Goal: Task Accomplishment & Management: Use online tool/utility

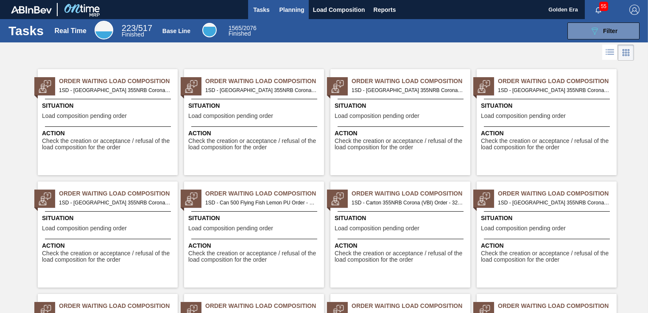
click at [276, 7] on button "Planning" at bounding box center [292, 9] width 34 height 19
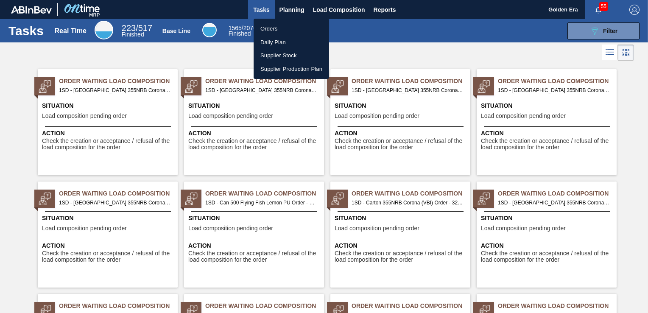
click at [624, 33] on div at bounding box center [324, 156] width 648 height 313
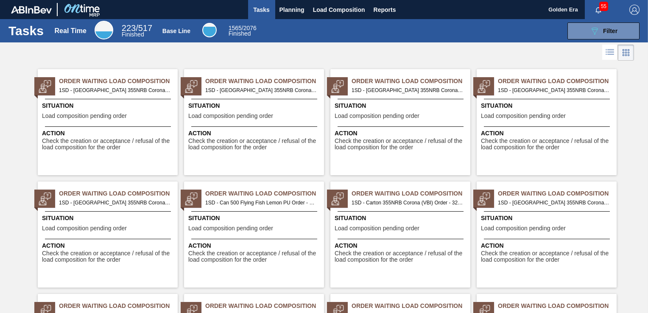
click at [621, 33] on button "089F7B8B-B2A5-4AFE-B5C0-19BA573D28AC Filter" at bounding box center [603, 30] width 72 height 17
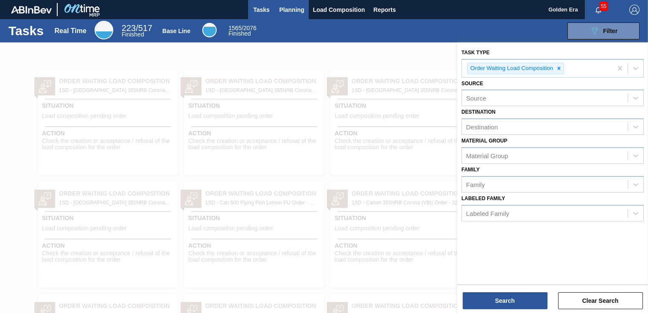
click at [293, 8] on span "Planning" at bounding box center [291, 10] width 25 height 10
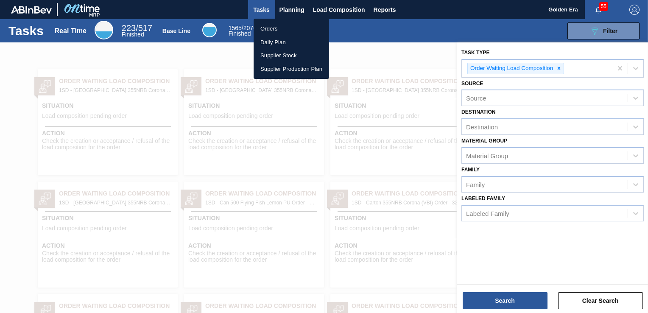
click at [269, 25] on li "Orders" at bounding box center [291, 29] width 75 height 14
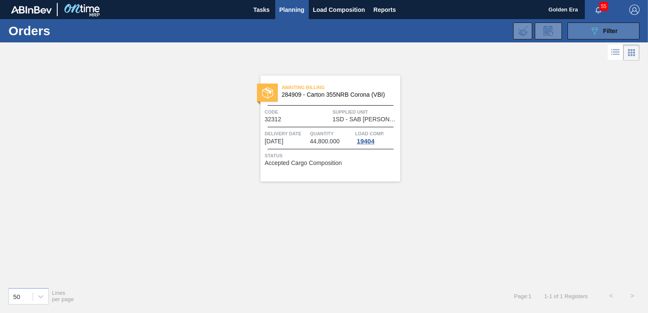
click at [594, 32] on icon at bounding box center [595, 31] width 6 height 7
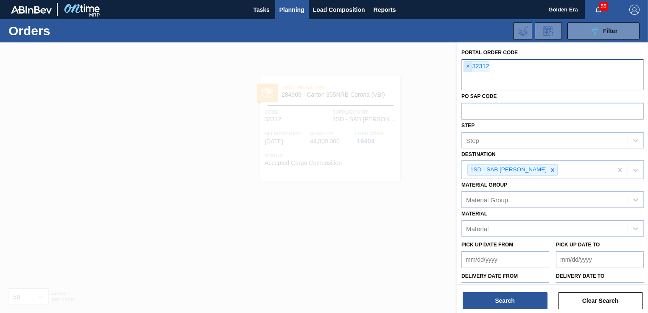
click at [466, 65] on span "×" at bounding box center [468, 66] width 8 height 10
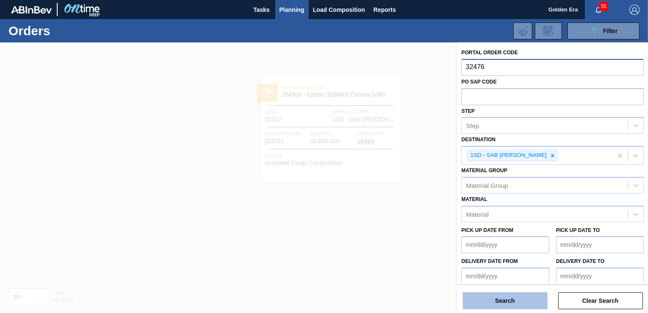
type input "32476"
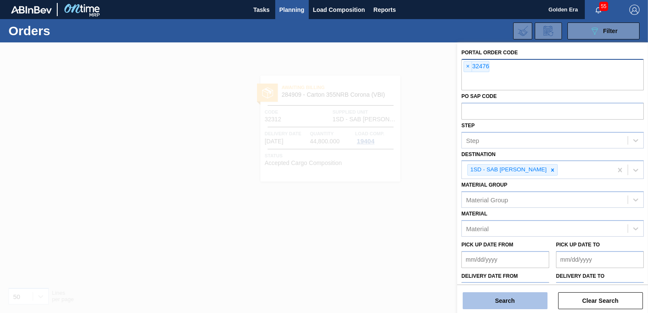
click at [491, 301] on button "Search" at bounding box center [505, 300] width 85 height 17
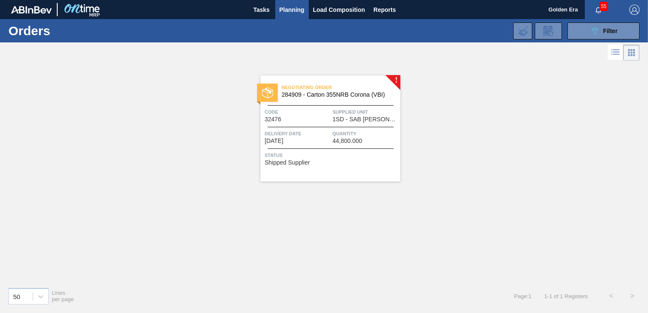
click at [363, 179] on div "Negotiating Order 284909 - [GEOGRAPHIC_DATA] 355NRB Corona (VBI) Code 32476 Sup…" at bounding box center [330, 128] width 140 height 106
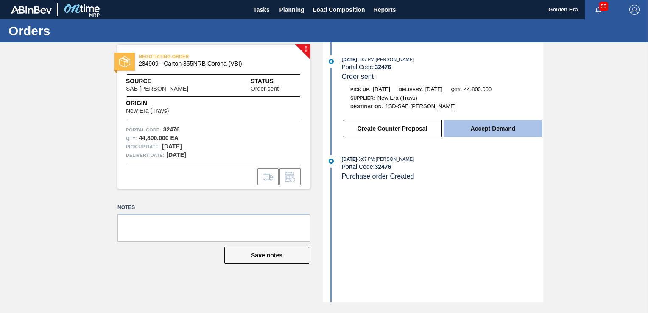
click at [491, 127] on button "Accept Demand" at bounding box center [493, 128] width 99 height 17
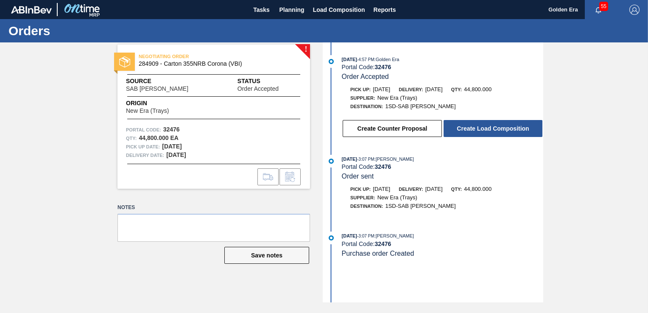
click at [491, 127] on button "Create Load Composition" at bounding box center [493, 128] width 99 height 17
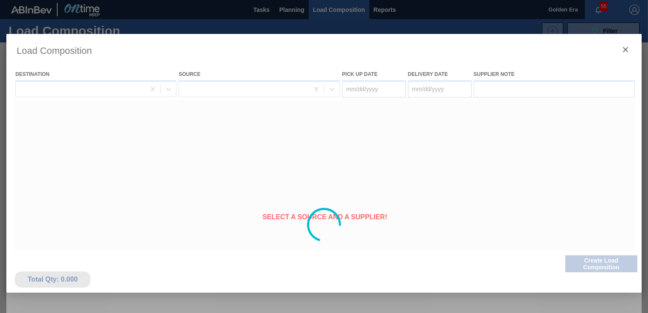
type Date "[DATE]"
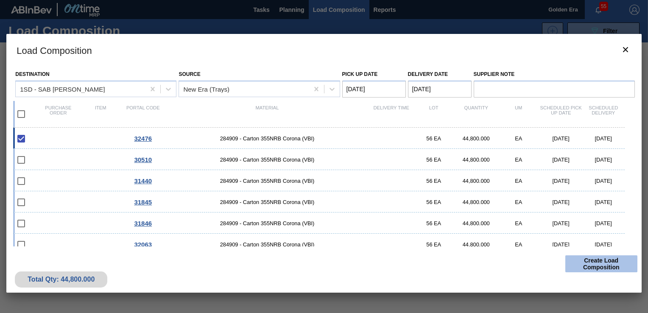
click at [597, 263] on button "Create Load Composition" at bounding box center [601, 263] width 72 height 17
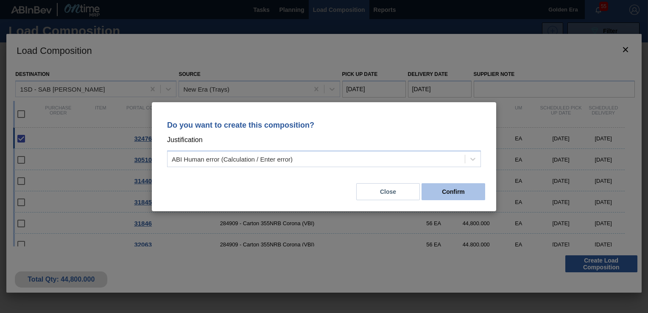
click at [457, 185] on button "Confirm" at bounding box center [454, 191] width 64 height 17
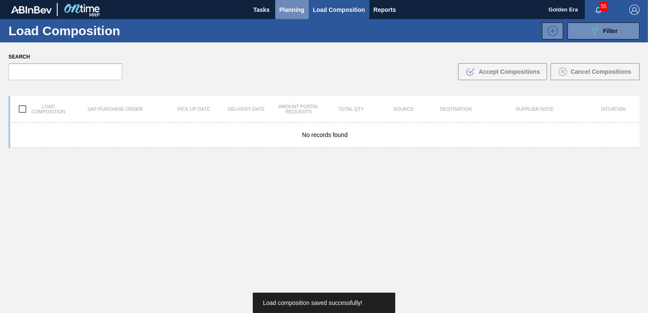
click at [290, 5] on span "Planning" at bounding box center [291, 10] width 25 height 10
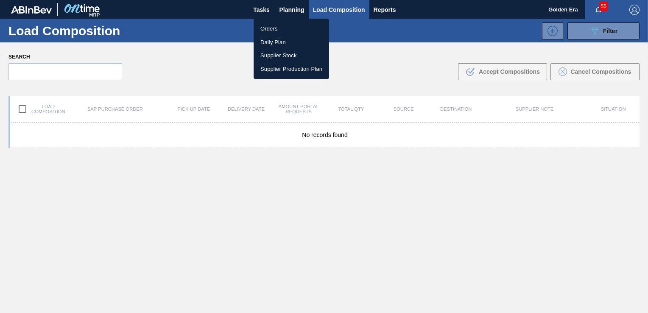
click at [268, 29] on li "Orders" at bounding box center [291, 29] width 75 height 14
click at [620, 29] on div "Orders Daily Plan Supplier Stock Supplier Production Plan" at bounding box center [324, 156] width 648 height 313
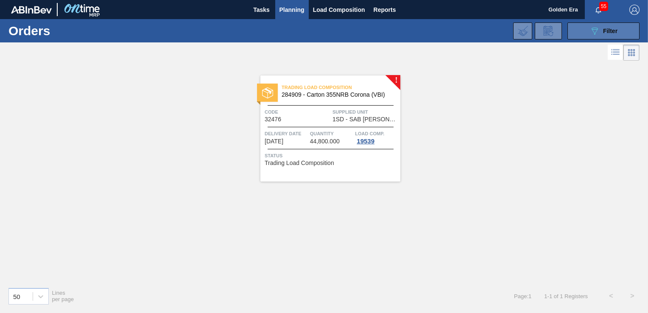
click at [606, 28] on span "Filter" at bounding box center [610, 31] width 14 height 7
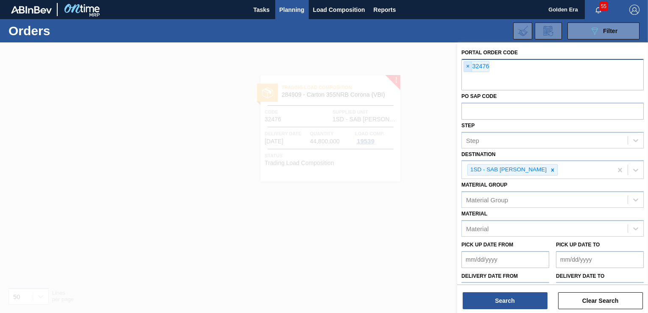
click at [466, 64] on span "×" at bounding box center [468, 66] width 8 height 10
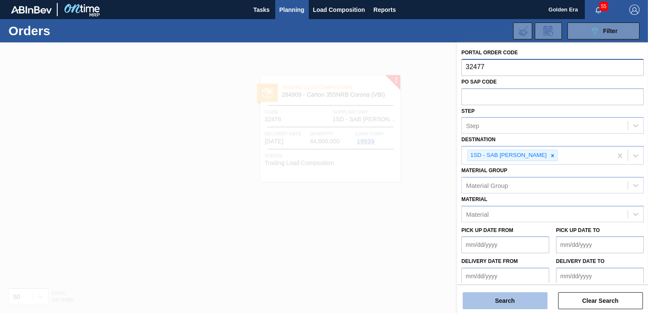
type input "32477"
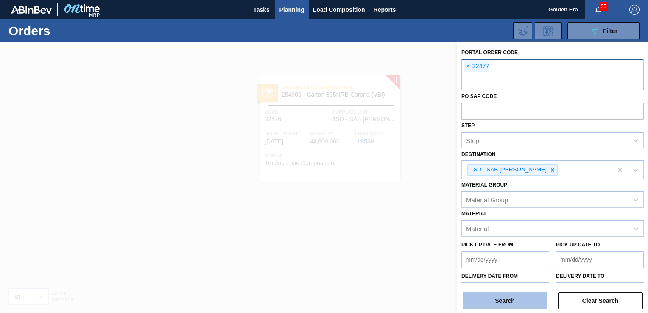
click at [516, 297] on button "Search" at bounding box center [505, 300] width 85 height 17
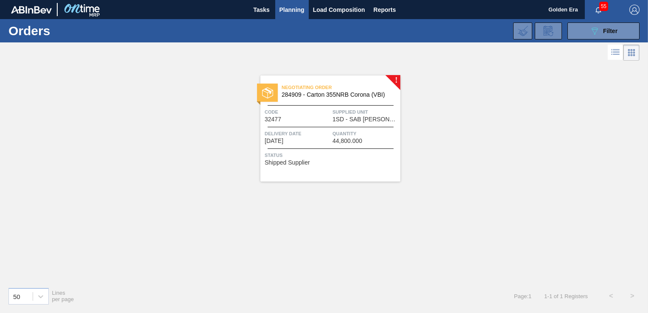
click at [376, 148] on div at bounding box center [331, 148] width 126 height 0
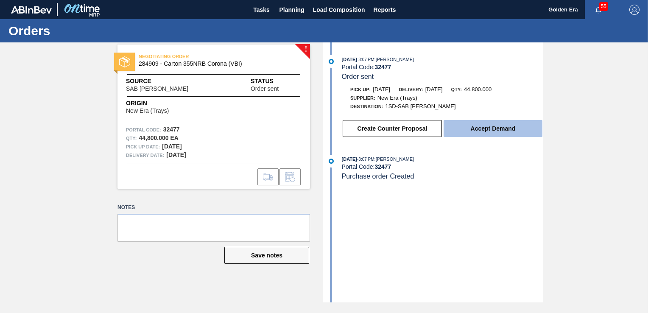
click at [473, 128] on button "Accept Demand" at bounding box center [493, 128] width 99 height 17
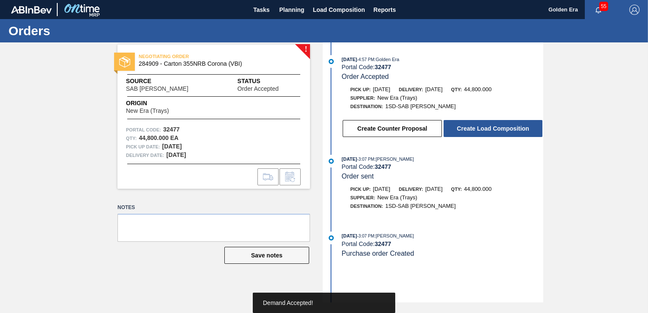
click at [473, 128] on button "Create Load Composition" at bounding box center [493, 128] width 99 height 17
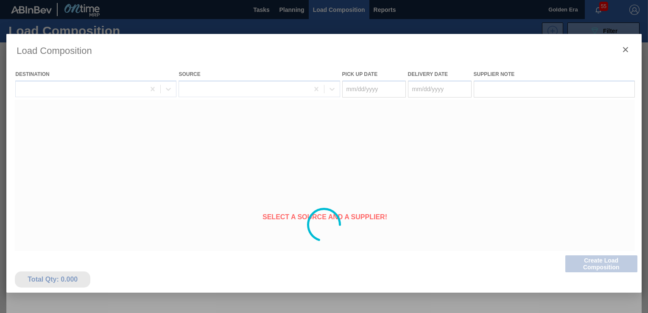
type Date "[DATE]"
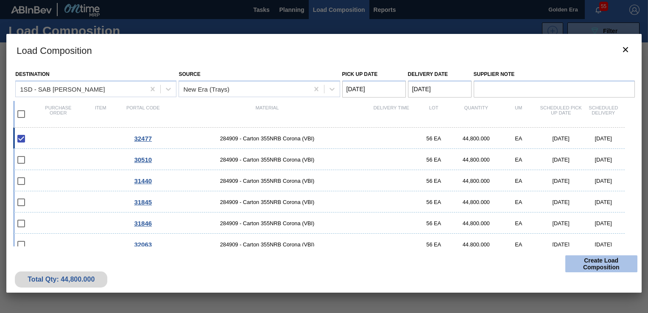
click at [598, 264] on button "Create Load Composition" at bounding box center [601, 263] width 72 height 17
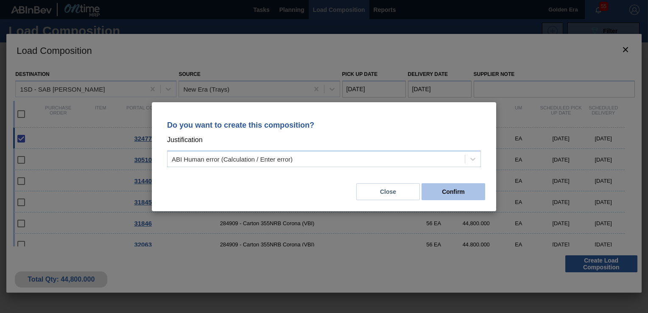
click at [464, 188] on button "Confirm" at bounding box center [454, 191] width 64 height 17
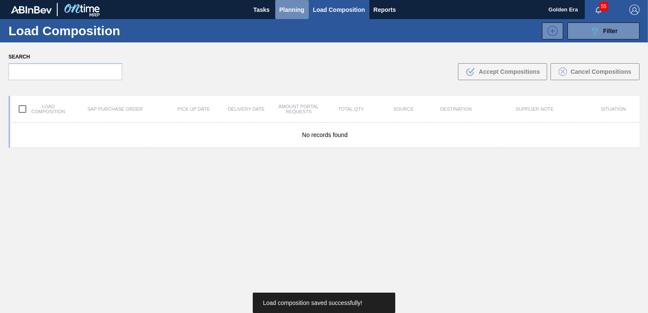
click at [293, 10] on span "Planning" at bounding box center [291, 10] width 25 height 10
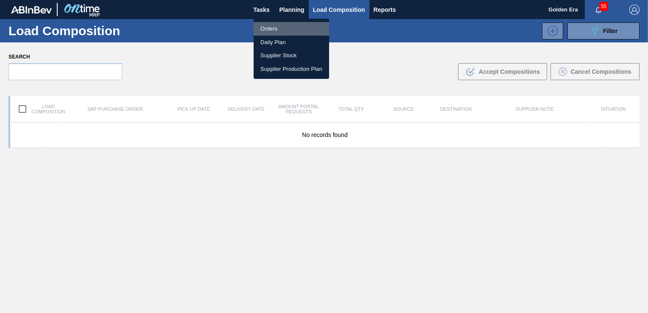
click at [273, 29] on li "Orders" at bounding box center [291, 29] width 75 height 14
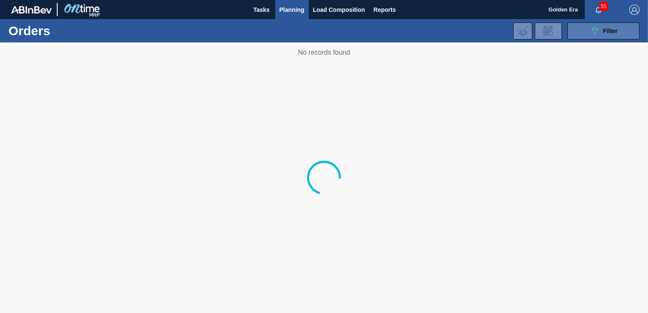
click at [584, 29] on button "089F7B8B-B2A5-4AFE-B5C0-19BA573D28AC Filter" at bounding box center [603, 30] width 72 height 17
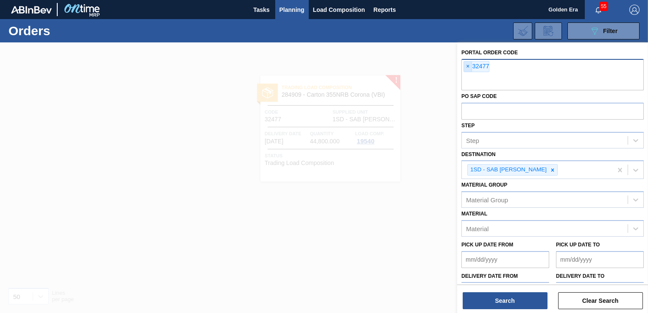
click at [466, 64] on span "×" at bounding box center [468, 66] width 8 height 10
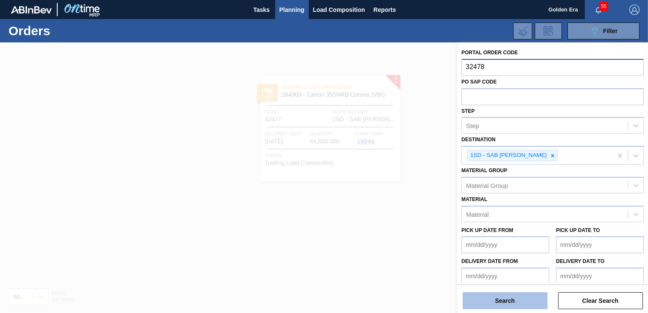
type input "32478"
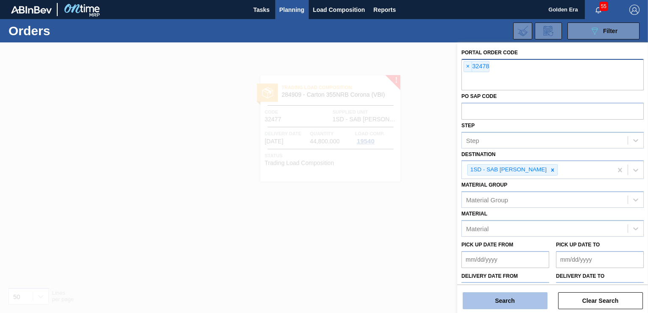
click at [508, 295] on button "Search" at bounding box center [505, 300] width 85 height 17
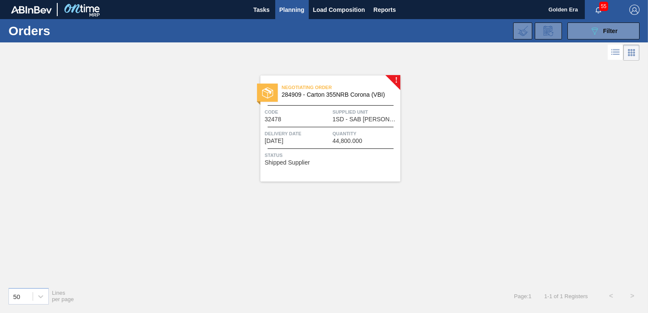
click at [375, 169] on div "Negotiating Order 284909 - [GEOGRAPHIC_DATA] 355NRB Corona (VBI) Code 32478 Sup…" at bounding box center [330, 128] width 140 height 106
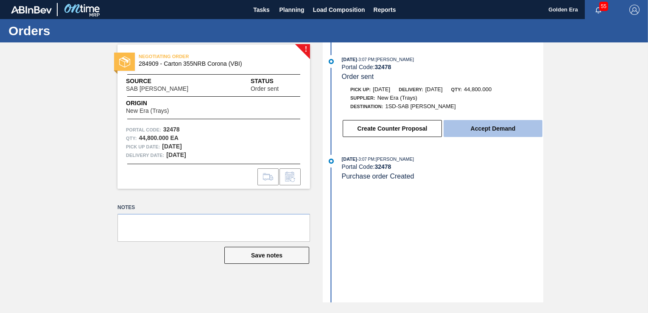
click at [511, 131] on button "Accept Demand" at bounding box center [493, 128] width 99 height 17
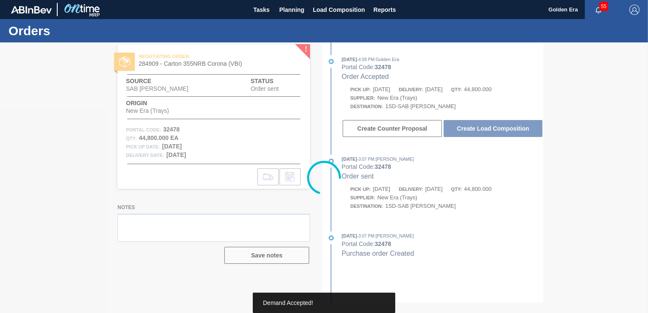
click at [511, 131] on div at bounding box center [324, 177] width 648 height 271
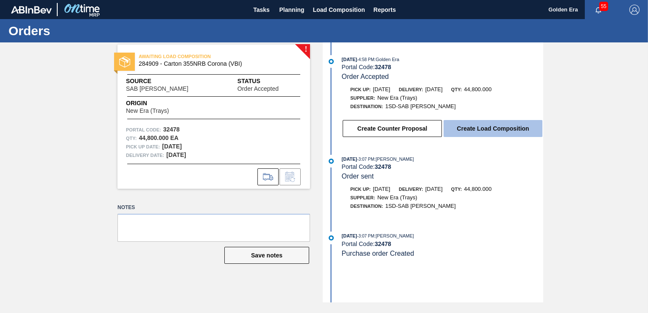
click at [510, 126] on button "Create Load Composition" at bounding box center [493, 128] width 99 height 17
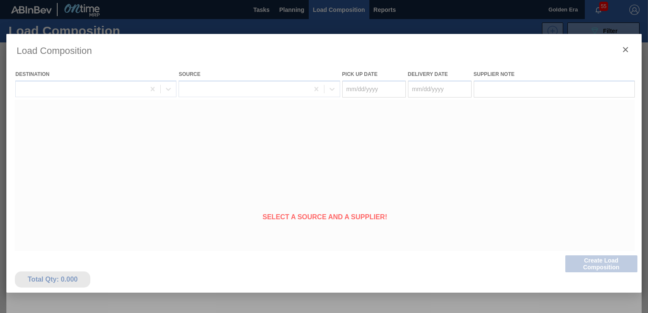
type Date "[DATE]"
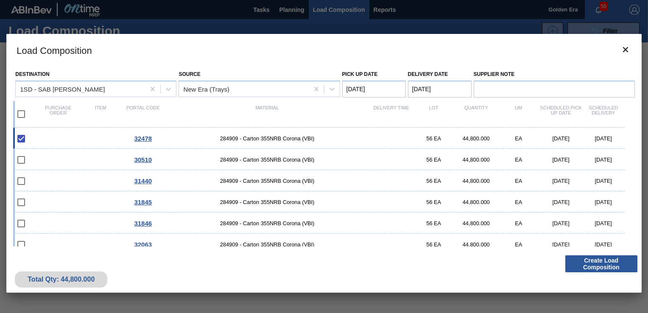
click at [609, 267] on button "Create Load Composition" at bounding box center [601, 263] width 72 height 17
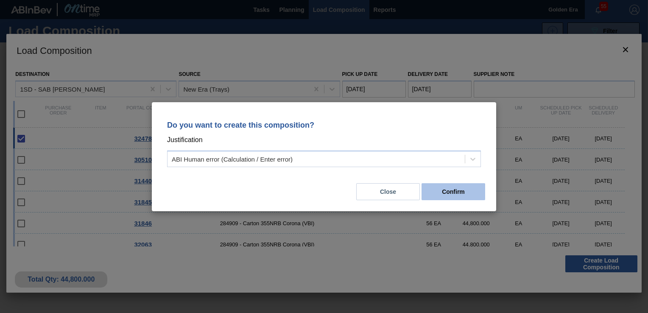
click at [466, 189] on button "Confirm" at bounding box center [454, 191] width 64 height 17
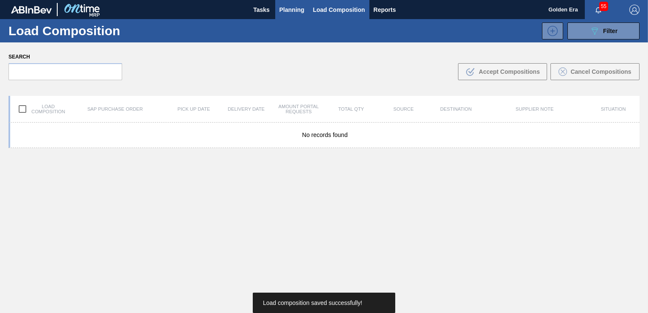
click at [285, 7] on span "Planning" at bounding box center [291, 10] width 25 height 10
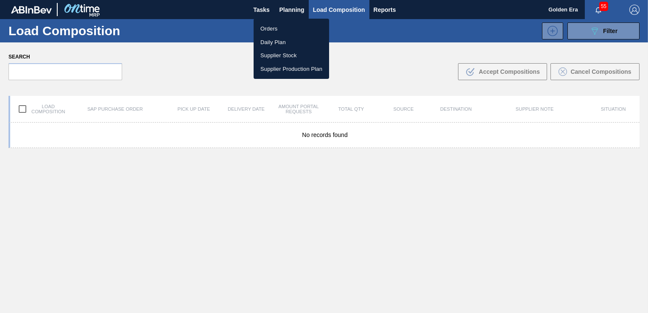
click at [271, 28] on li "Orders" at bounding box center [291, 29] width 75 height 14
click at [615, 29] on div "Orders Daily Plan Supplier Stock Supplier Production Plan" at bounding box center [324, 156] width 648 height 313
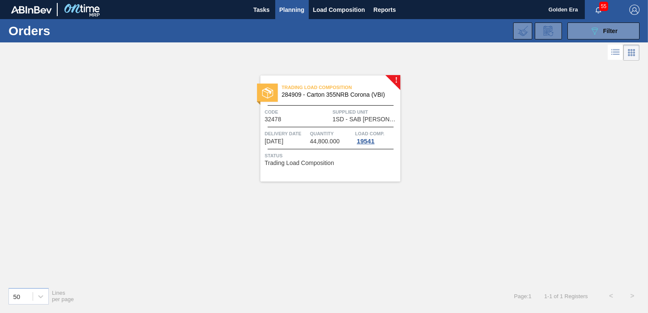
click at [615, 29] on span "Filter" at bounding box center [610, 31] width 14 height 7
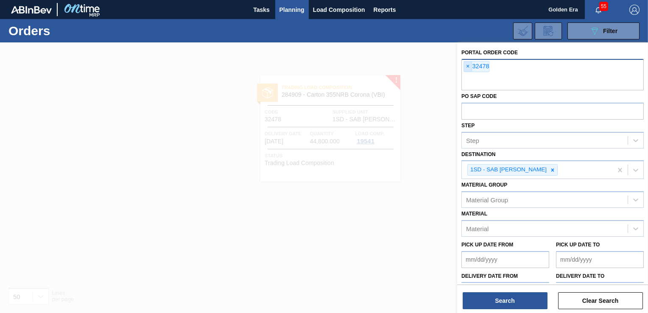
click at [466, 64] on span "×" at bounding box center [468, 66] width 8 height 10
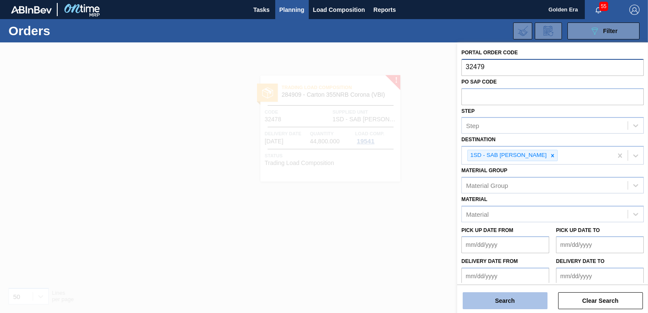
type input "32479"
click at [512, 297] on button "Search" at bounding box center [505, 300] width 85 height 17
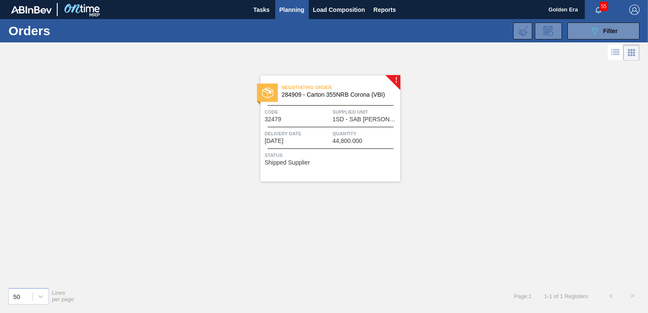
click at [357, 159] on span "Status" at bounding box center [332, 155] width 134 height 8
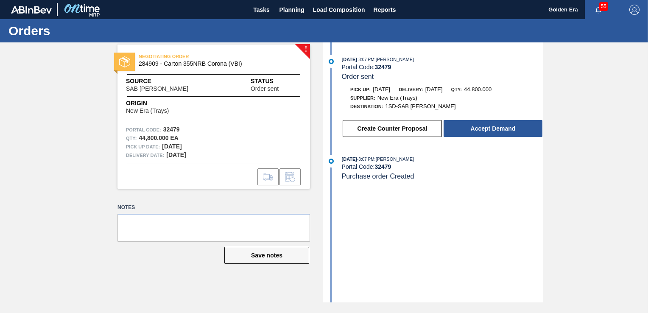
click at [450, 130] on button "Accept Demand" at bounding box center [493, 128] width 99 height 17
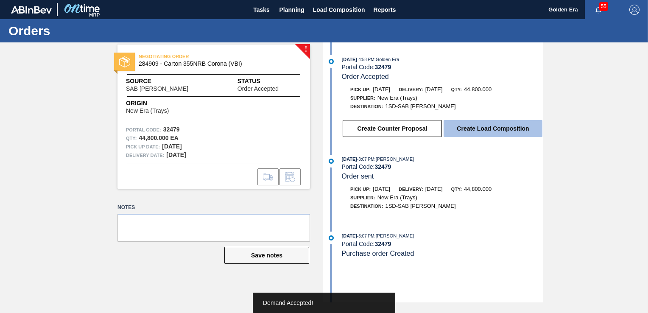
click at [456, 130] on button "Create Load Composition" at bounding box center [493, 128] width 99 height 17
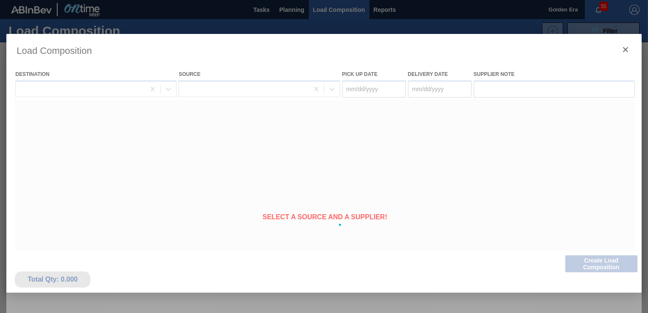
type Date "[DATE]"
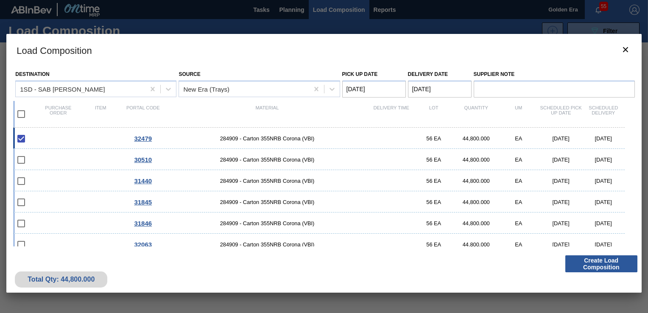
click at [610, 264] on button "Create Load Composition" at bounding box center [601, 263] width 72 height 17
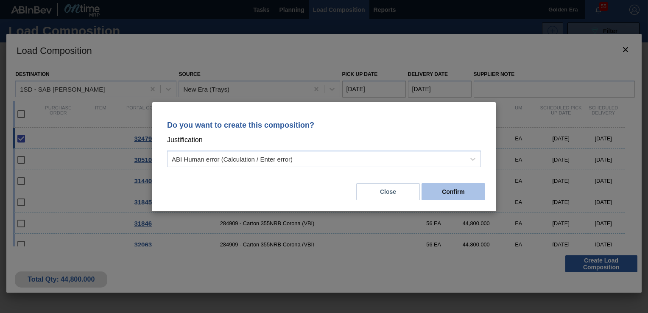
click at [476, 196] on button "Confirm" at bounding box center [454, 191] width 64 height 17
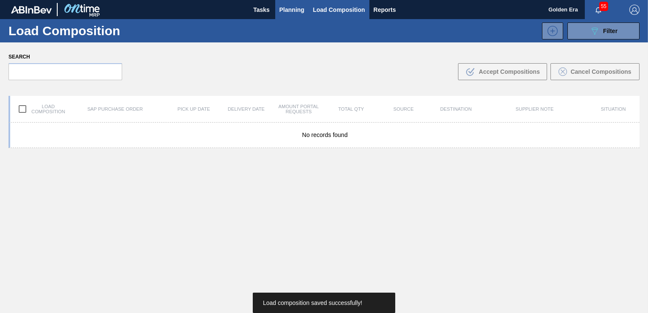
click at [282, 9] on span "Planning" at bounding box center [291, 10] width 25 height 10
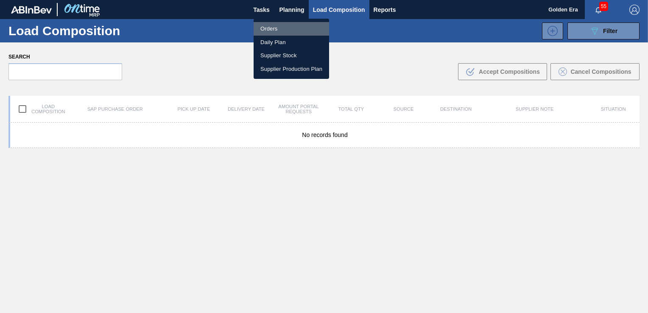
click at [273, 30] on li "Orders" at bounding box center [291, 29] width 75 height 14
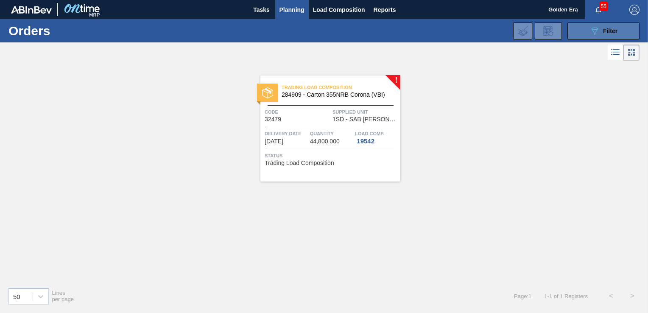
click at [624, 26] on button "089F7B8B-B2A5-4AFE-B5C0-19BA573D28AC Filter" at bounding box center [603, 30] width 72 height 17
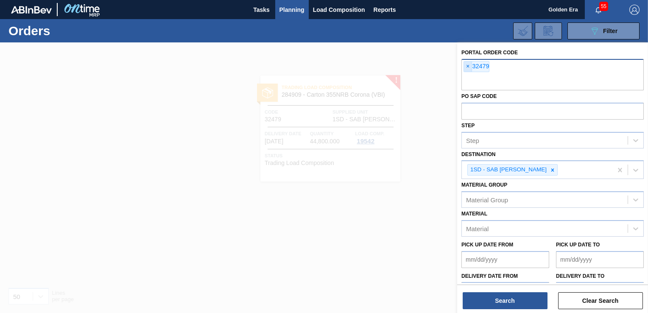
click at [468, 65] on span "×" at bounding box center [468, 66] width 8 height 10
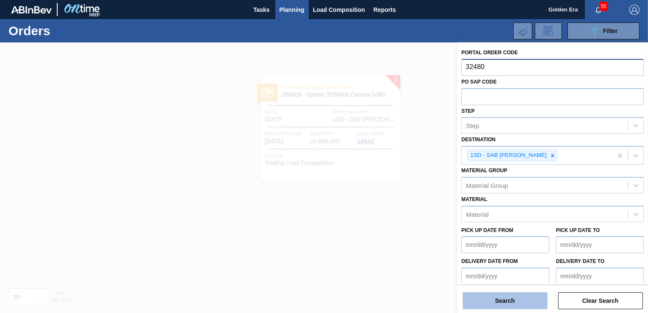
type input "32480"
click at [501, 299] on button "Search" at bounding box center [505, 300] width 85 height 17
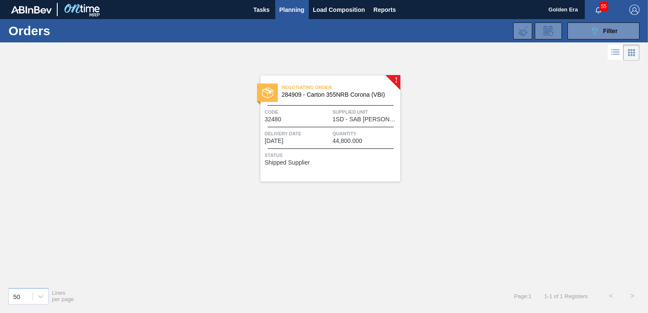
click at [374, 167] on div "Negotiating Order 284909 - [GEOGRAPHIC_DATA] 355NRB Corona (VBI) Code 32480 Sup…" at bounding box center [330, 128] width 140 height 106
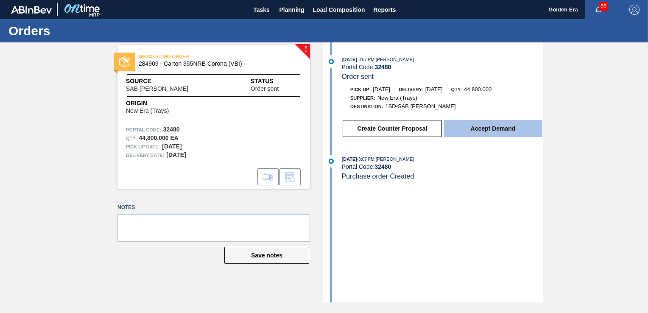
click at [482, 129] on button "Accept Demand" at bounding box center [493, 128] width 99 height 17
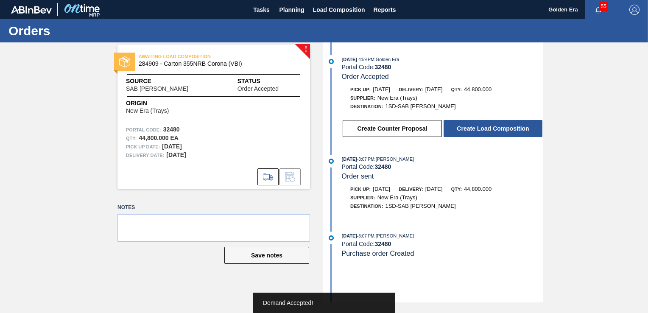
click at [482, 129] on button "Create Load Composition" at bounding box center [493, 128] width 99 height 17
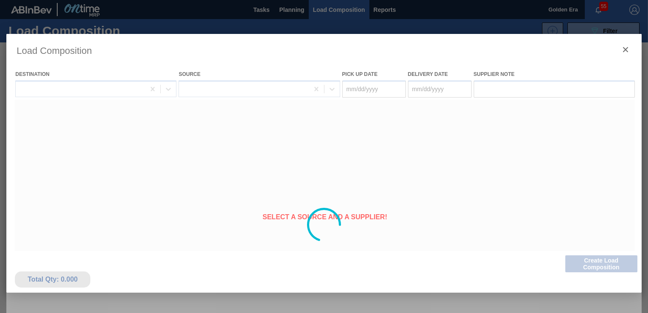
type Date "[DATE]"
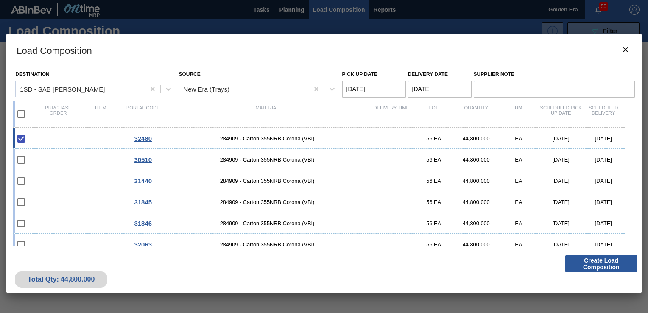
click at [601, 265] on button "Create Load Composition" at bounding box center [601, 263] width 72 height 17
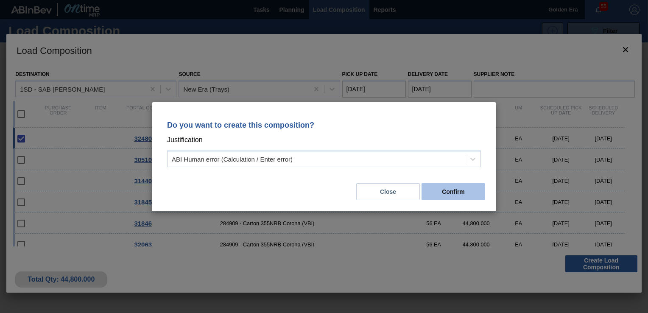
click at [440, 188] on button "Confirm" at bounding box center [454, 191] width 64 height 17
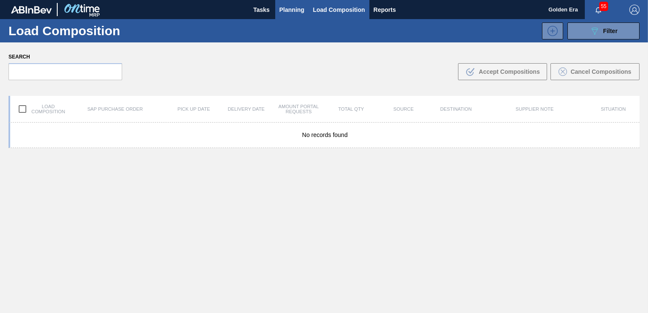
click at [289, 6] on span "Planning" at bounding box center [291, 10] width 25 height 10
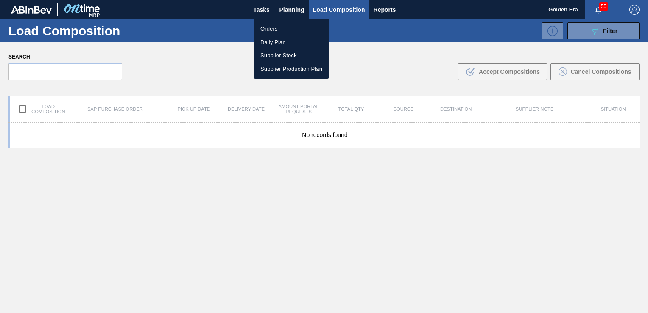
drag, startPoint x: 263, startPoint y: 28, endPoint x: 587, endPoint y: 61, distance: 325.2
click at [263, 28] on li "Orders" at bounding box center [291, 29] width 75 height 14
click at [628, 27] on div "Orders Daily Plan Supplier Stock Supplier Production Plan" at bounding box center [324, 156] width 648 height 313
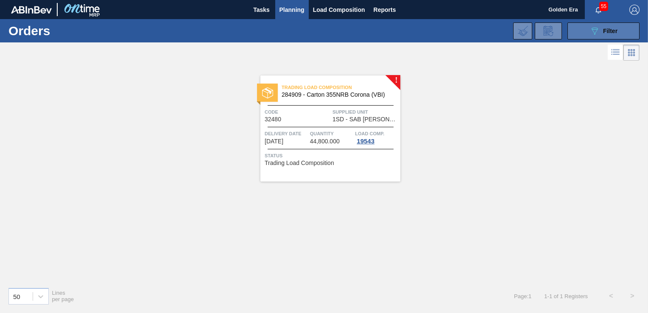
click at [612, 28] on span "Filter" at bounding box center [610, 31] width 14 height 7
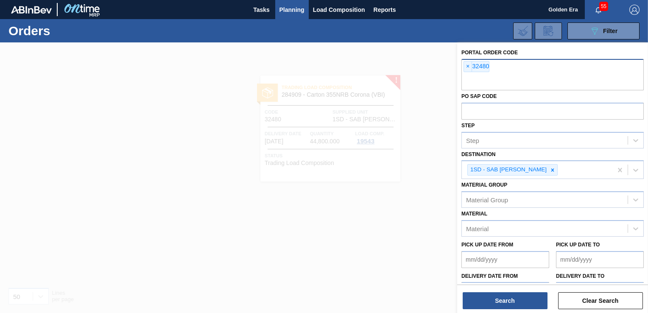
click at [471, 64] on span "×" at bounding box center [468, 66] width 8 height 10
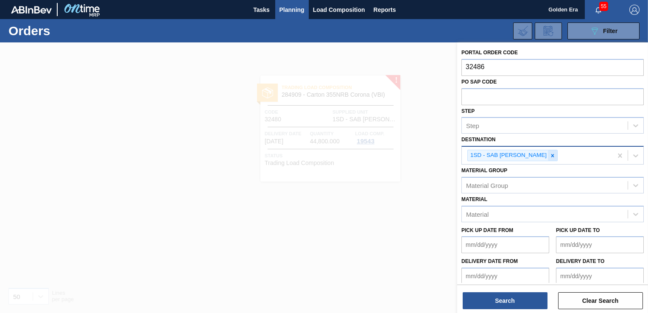
click at [550, 154] on icon at bounding box center [553, 156] width 6 height 6
type input "32486"
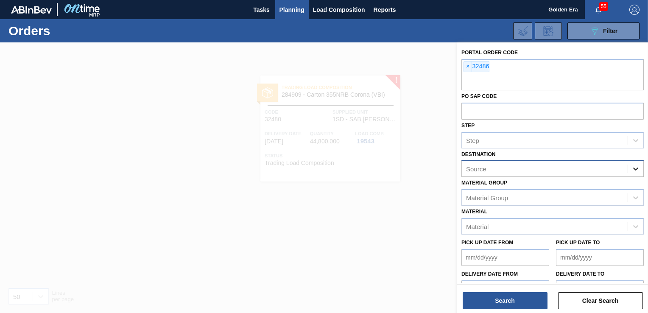
click at [639, 169] on icon at bounding box center [635, 169] width 8 height 8
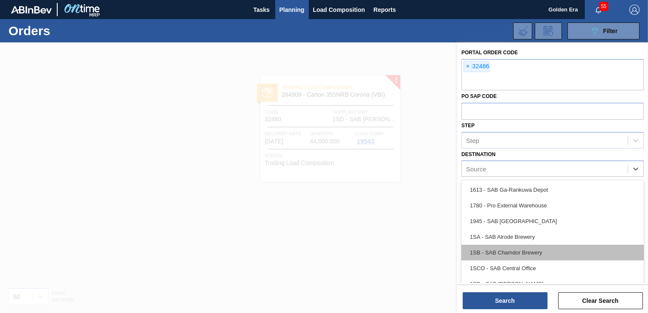
click at [532, 252] on div "1SB - SAB Chamdor Brewery" at bounding box center [552, 253] width 182 height 16
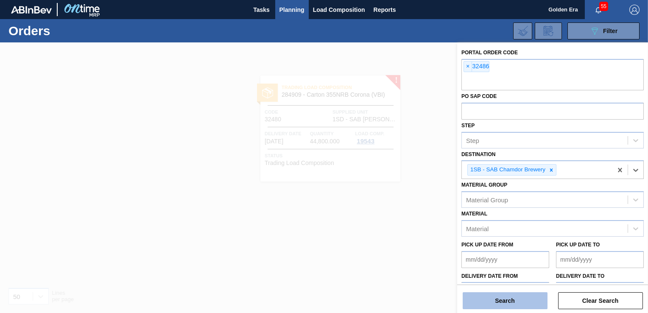
click at [525, 302] on button "Search" at bounding box center [505, 300] width 85 height 17
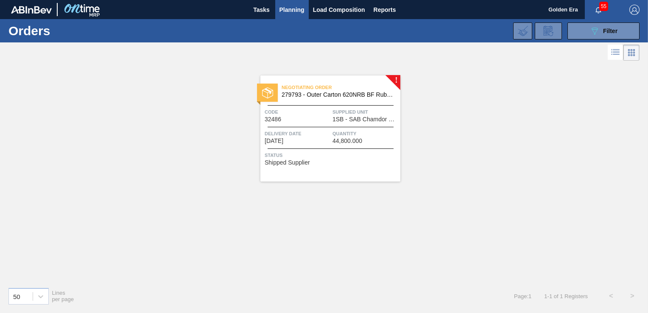
click at [367, 195] on div "! Negotiating Order 279793 - Outer Carton 620NRB BF Ruby Apple 1x12 Code 32486 …" at bounding box center [324, 172] width 648 height 218
click at [360, 175] on div "Negotiating Order 279793 - Outer Carton 620NRB BF Ruby Apple 1x12 Code 32486 Su…" at bounding box center [330, 128] width 140 height 106
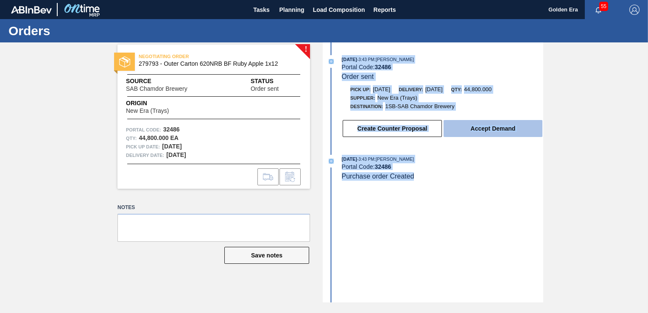
click at [489, 131] on button "Accept Demand" at bounding box center [493, 128] width 99 height 17
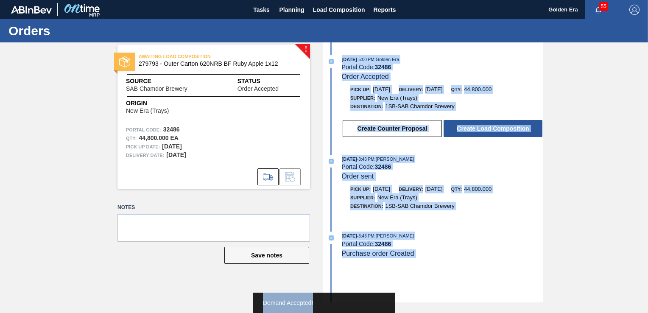
click at [489, 131] on button "Create Load Composition" at bounding box center [493, 128] width 99 height 17
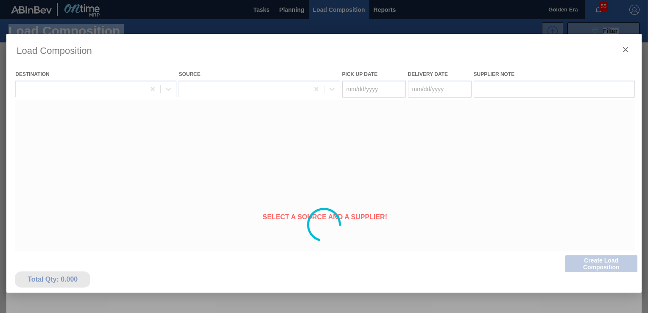
type Date "[DATE]"
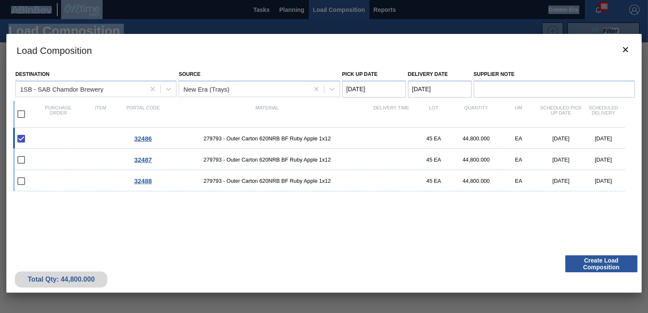
click at [600, 261] on button "Create Load Composition" at bounding box center [601, 263] width 72 height 17
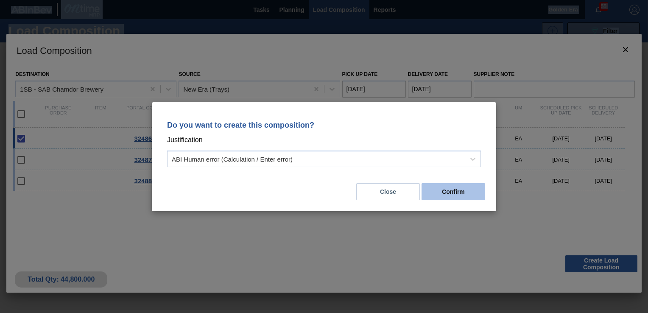
click at [444, 190] on button "Confirm" at bounding box center [454, 191] width 64 height 17
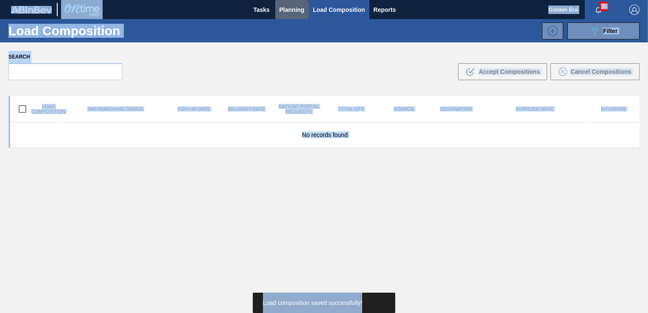
click at [287, 9] on span "Planning" at bounding box center [291, 10] width 25 height 10
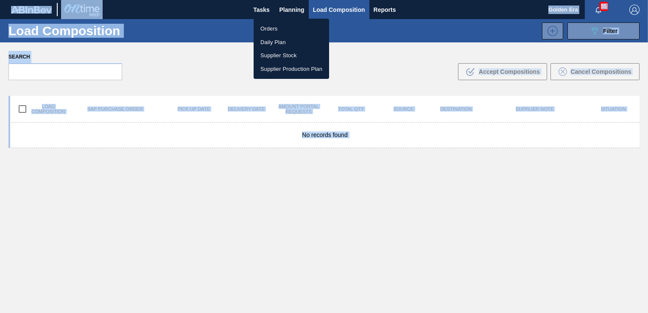
click at [278, 28] on li "Orders" at bounding box center [291, 29] width 75 height 14
click at [599, 27] on div "Orders Daily Plan Supplier Stock Supplier Production Plan" at bounding box center [324, 156] width 648 height 313
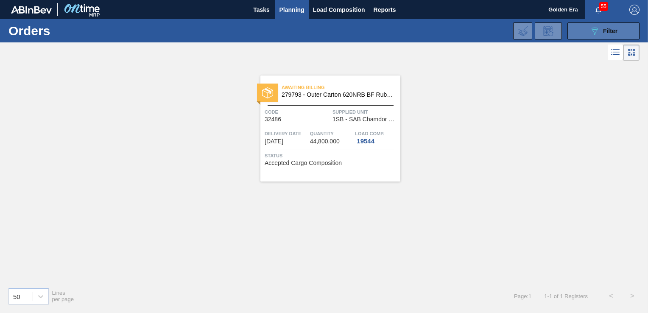
click at [586, 31] on button "089F7B8B-B2A5-4AFE-B5C0-19BA573D28AC Filter" at bounding box center [603, 30] width 72 height 17
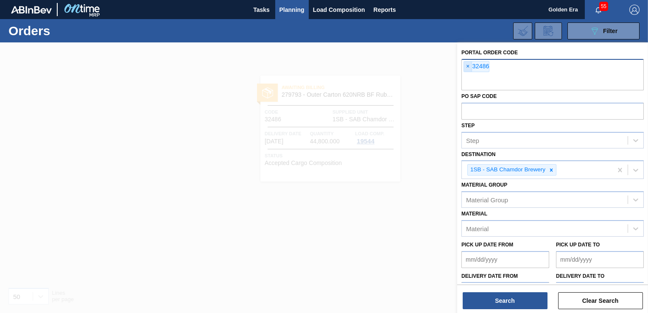
click at [466, 65] on span "×" at bounding box center [468, 66] width 8 height 10
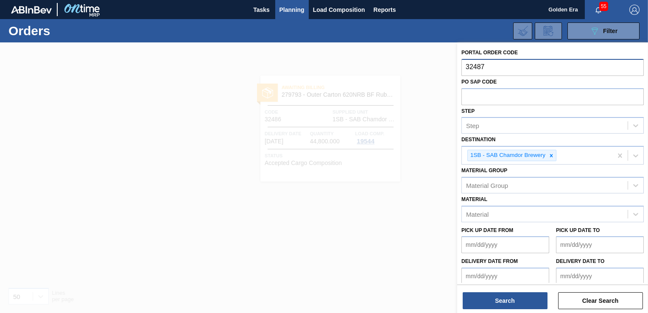
type input "32487"
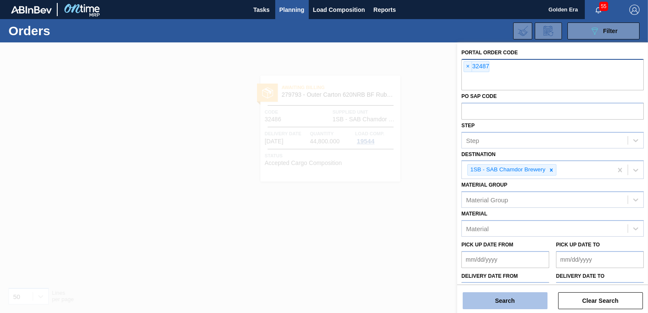
click at [506, 304] on button "Search" at bounding box center [505, 300] width 85 height 17
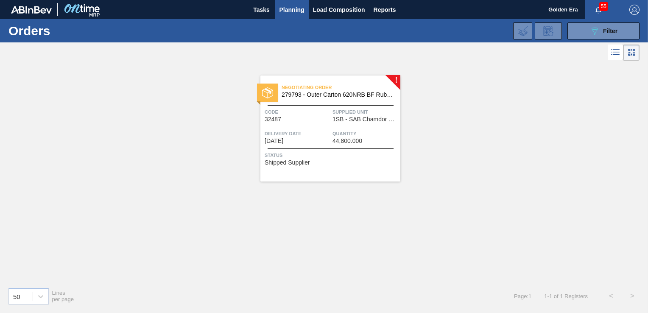
click at [378, 171] on div "Negotiating Order 279793 - Outer Carton 620NRB BF Ruby Apple 1x12 Code 32487 Su…" at bounding box center [330, 128] width 140 height 106
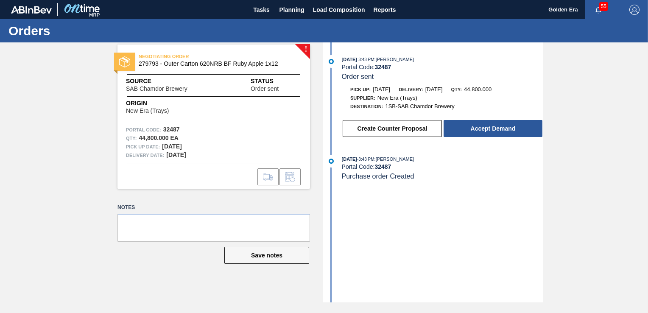
click at [461, 131] on button "Accept Demand" at bounding box center [493, 128] width 99 height 17
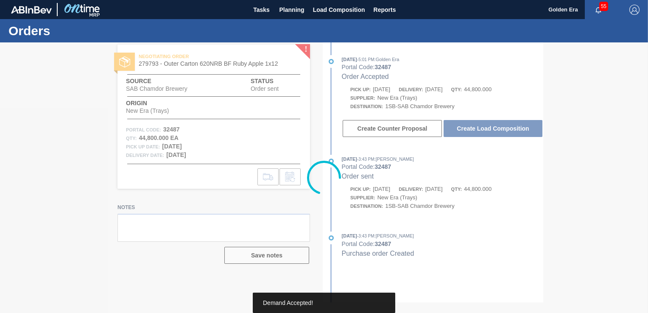
click at [461, 131] on div at bounding box center [324, 177] width 648 height 271
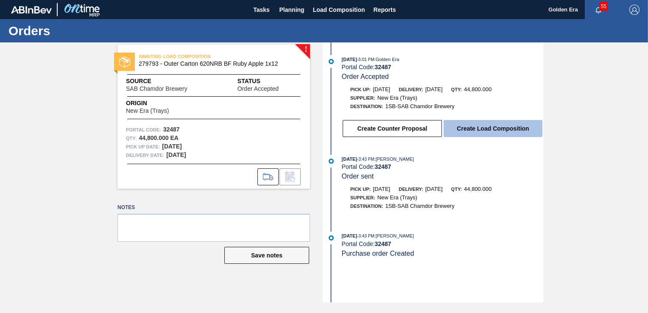
click at [496, 130] on button "Create Load Composition" at bounding box center [493, 128] width 99 height 17
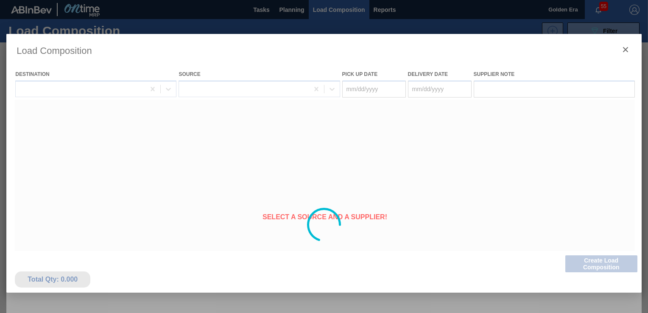
type Date "[DATE]"
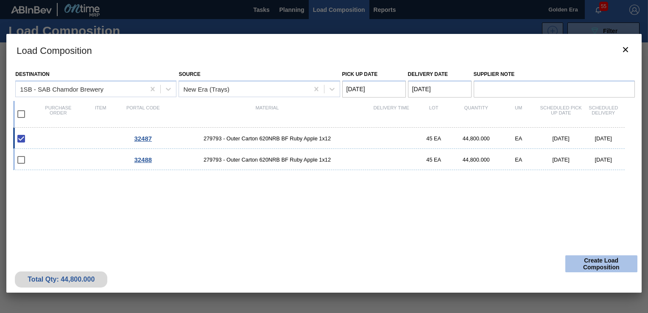
click at [609, 267] on button "Create Load Composition" at bounding box center [601, 263] width 72 height 17
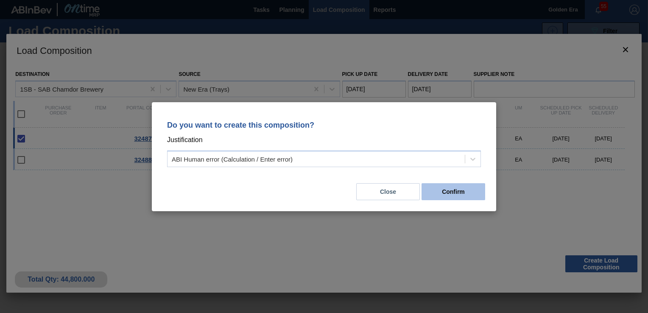
click at [453, 196] on button "Confirm" at bounding box center [454, 191] width 64 height 17
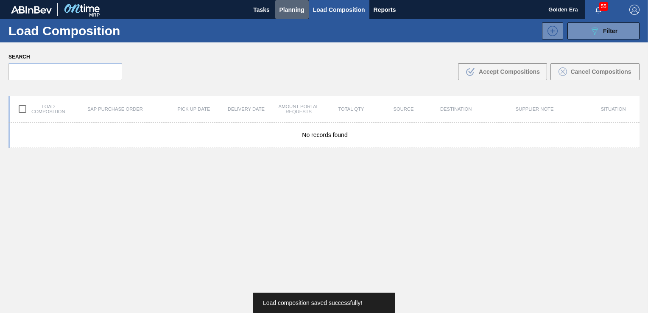
click at [284, 11] on span "Planning" at bounding box center [291, 10] width 25 height 10
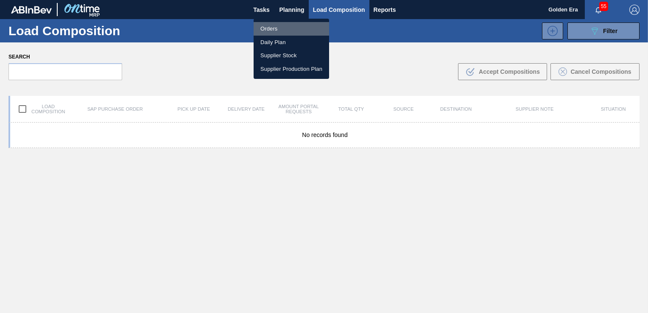
click at [281, 27] on li "Orders" at bounding box center [291, 29] width 75 height 14
click at [598, 25] on div "Orders Daily Plan Supplier Stock Supplier Production Plan" at bounding box center [324, 156] width 648 height 313
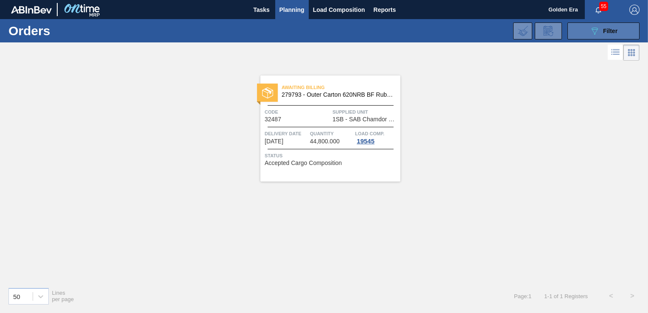
click at [600, 29] on div "089F7B8B-B2A5-4AFE-B5C0-19BA573D28AC Filter" at bounding box center [603, 31] width 28 height 10
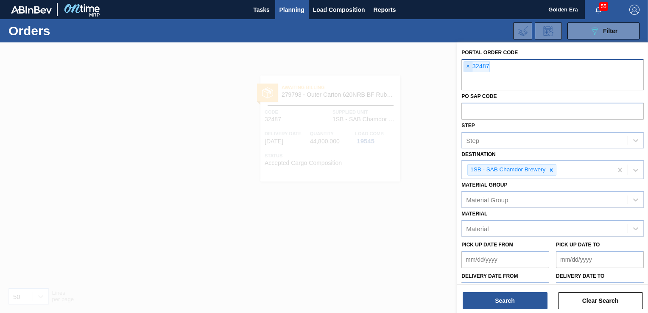
click at [466, 66] on span "×" at bounding box center [468, 66] width 8 height 10
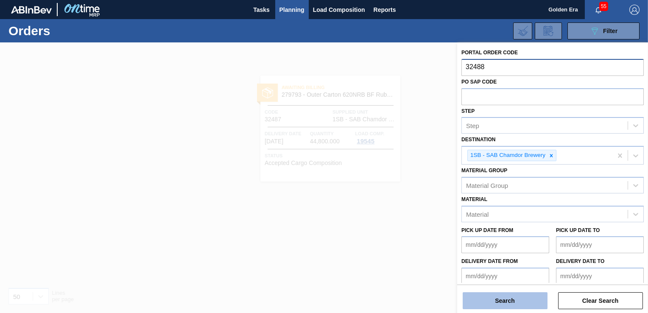
type input "32488"
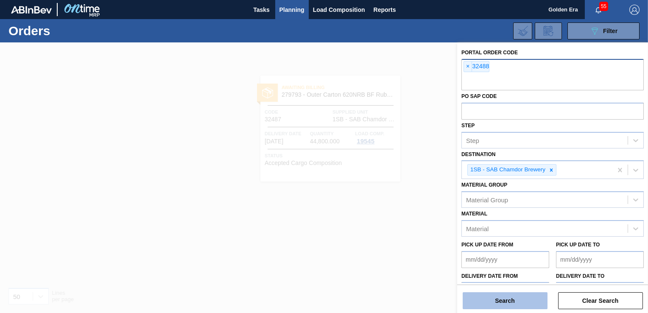
click at [501, 294] on button "Search" at bounding box center [505, 300] width 85 height 17
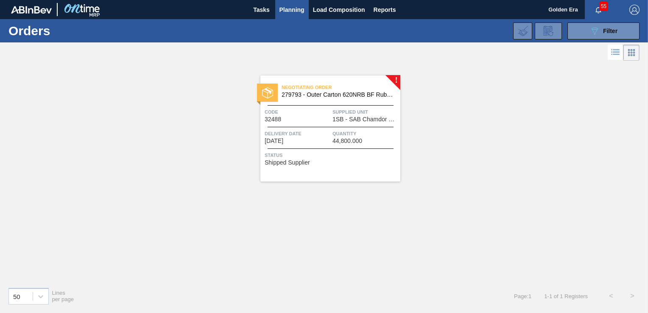
click at [342, 151] on span "Status" at bounding box center [332, 155] width 134 height 8
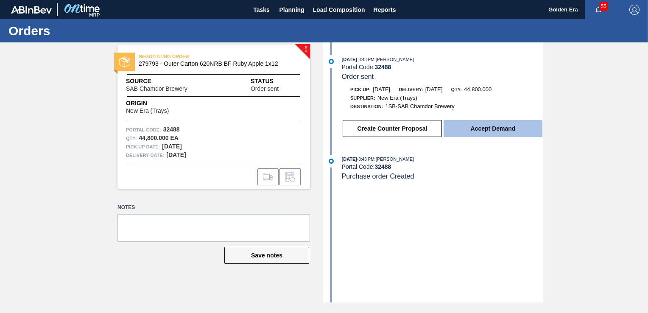
click at [500, 131] on button "Accept Demand" at bounding box center [493, 128] width 99 height 17
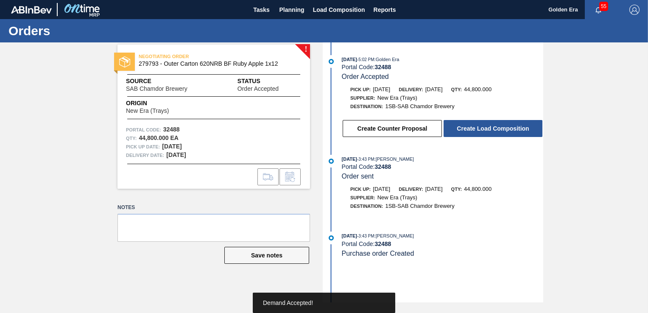
click at [500, 131] on button "Create Load Composition" at bounding box center [493, 128] width 99 height 17
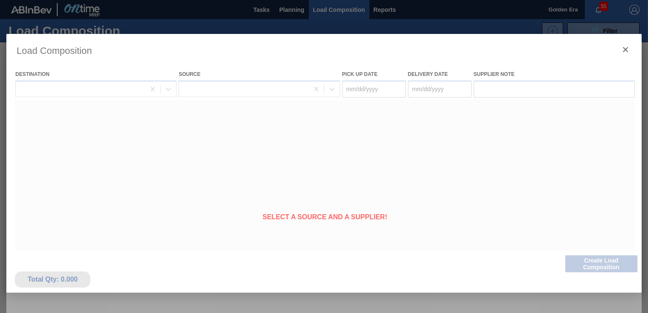
type Date "[DATE]"
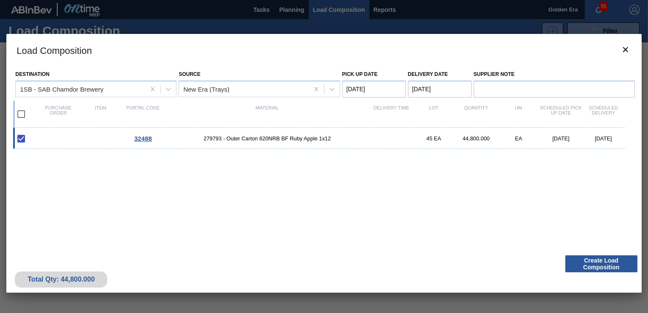
click at [598, 263] on button "Create Load Composition" at bounding box center [601, 263] width 72 height 17
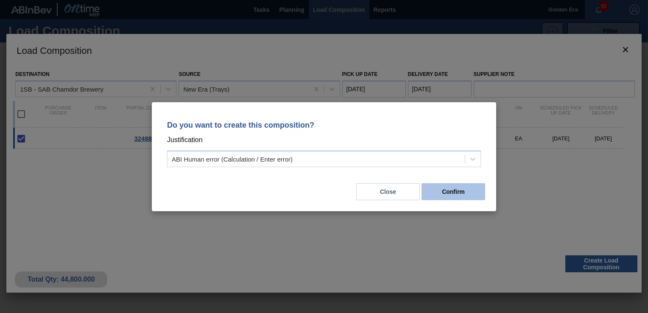
click at [461, 190] on button "Confirm" at bounding box center [454, 191] width 64 height 17
